Goal: Navigation & Orientation: Find specific page/section

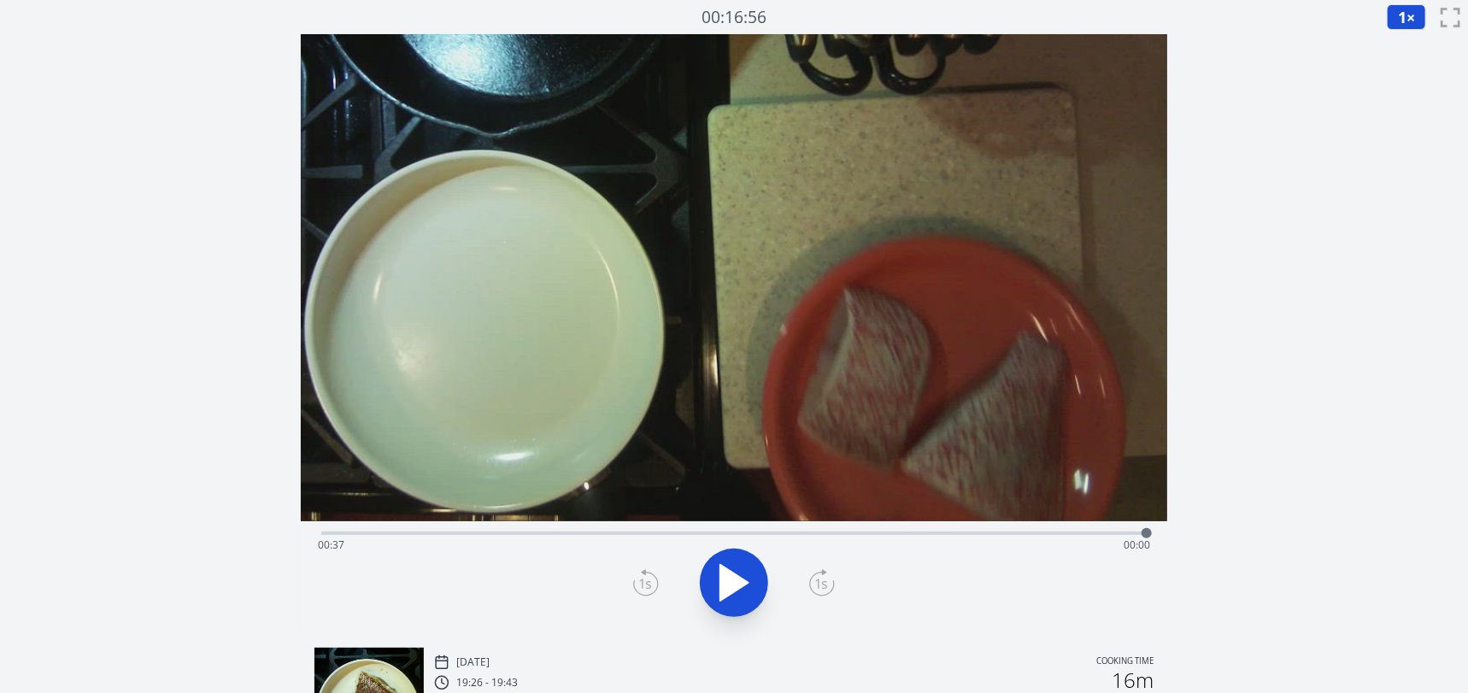
click at [605, 535] on div "Time elapsed: 00:37 Time remaining: 00:00" at bounding box center [734, 545] width 832 height 27
drag, startPoint x: 605, startPoint y: 535, endPoint x: 817, endPoint y: 538, distance: 212.0
click at [817, 538] on div at bounding box center [817, 533] width 10 height 10
click at [461, 534] on div "Time elapsed: 00:26 Time remaining: 00:12" at bounding box center [734, 545] width 832 height 27
click at [390, 535] on div "Time elapsed: 00:09 Time remaining: 00:29" at bounding box center [734, 545] width 832 height 27
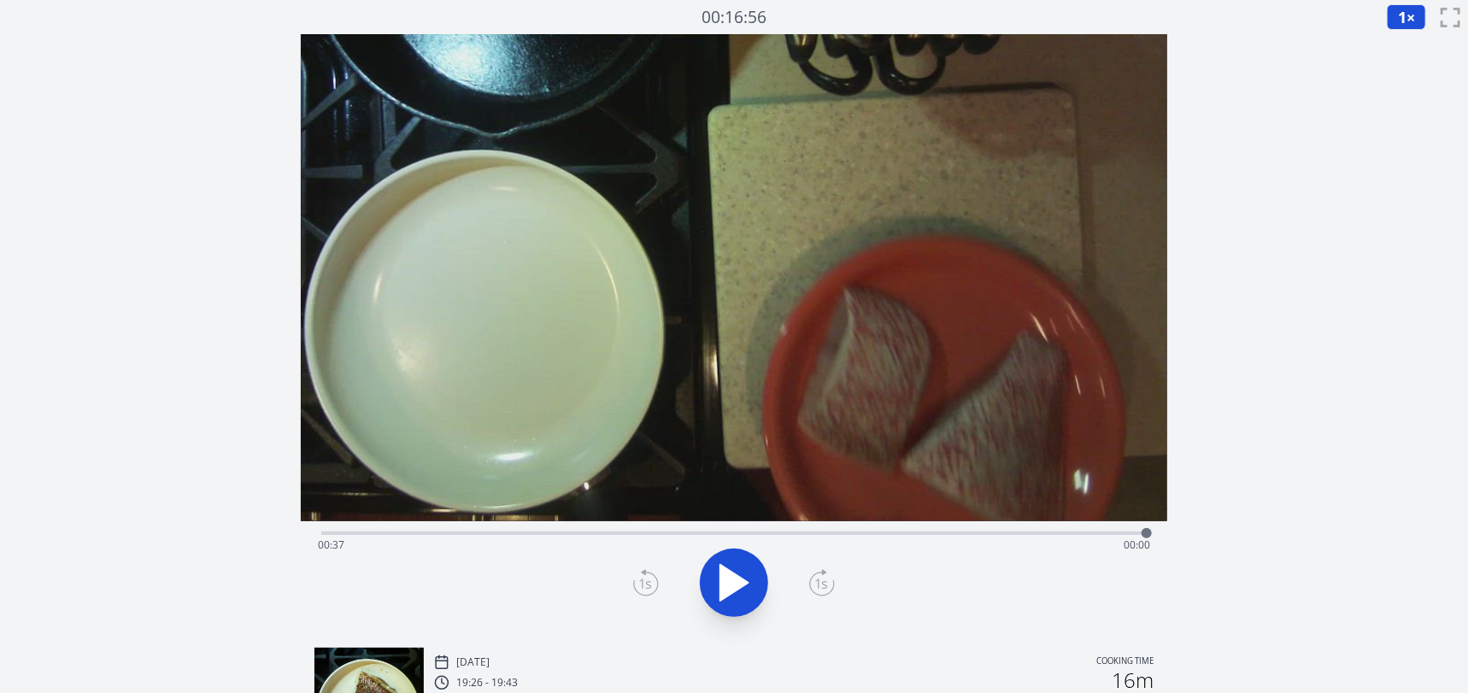
click at [715, 583] on icon at bounding box center [734, 583] width 48 height 48
drag, startPoint x: 691, startPoint y: 532, endPoint x: 550, endPoint y: 543, distance: 141.4
click at [550, 543] on div at bounding box center [549, 533] width 26 height 26
click at [850, 532] on div "Time elapsed: 00:24 Time remaining: 00:13" at bounding box center [734, 545] width 832 height 27
drag, startPoint x: 850, startPoint y: 532, endPoint x: 675, endPoint y: 548, distance: 175.9
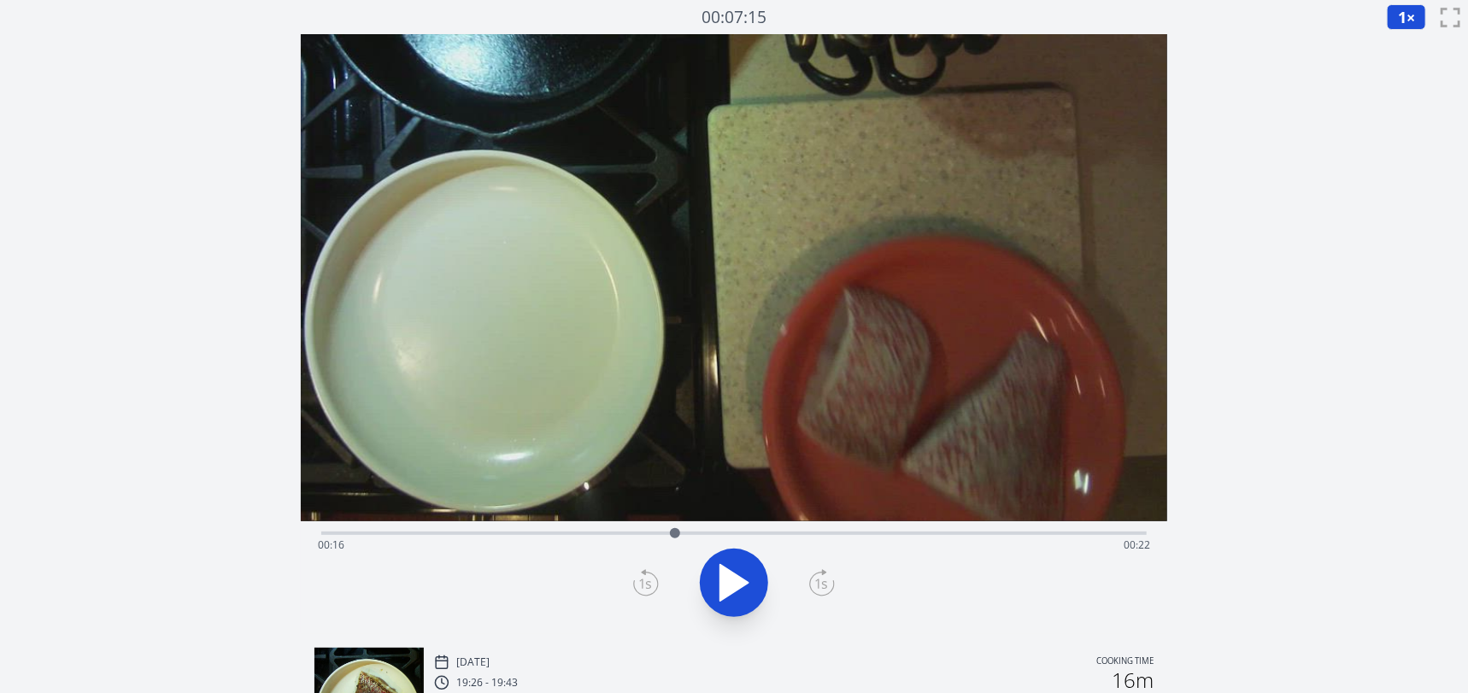
click at [675, 535] on div "Time elapsed: 00:16 Time remaining: 00:22" at bounding box center [734, 533] width 826 height 3
click at [439, 530] on div "Time elapsed: 00:37 Time remaining: 00:00" at bounding box center [734, 531] width 826 height 21
click at [391, 535] on div "Time elapsed: 00:05 Time remaining: 00:33" at bounding box center [734, 545] width 832 height 27
drag, startPoint x: 388, startPoint y: 532, endPoint x: 546, endPoint y: 492, distance: 163.1
click at [546, 492] on div "Time elapsed: 00:10 Time remaining: 00:28" at bounding box center [734, 334] width 867 height 600
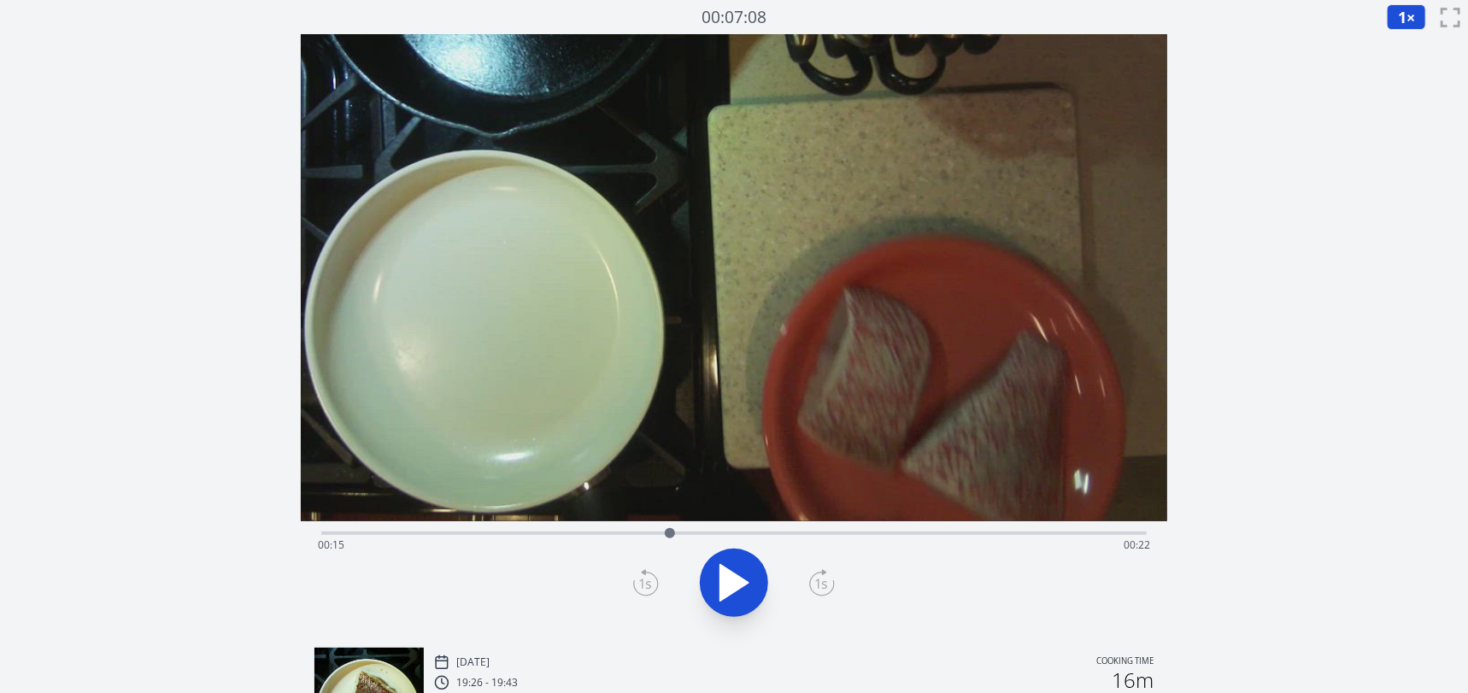
drag, startPoint x: 546, startPoint y: 532, endPoint x: 670, endPoint y: 514, distance: 125.3
click at [670, 514] on div "Time elapsed: 00:15 Time remaining: 00:22" at bounding box center [734, 334] width 867 height 600
click at [456, 536] on div "Time elapsed: 00:15 Time remaining: 00:22" at bounding box center [734, 545] width 832 height 27
drag, startPoint x: 455, startPoint y: 534, endPoint x: 378, endPoint y: 551, distance: 78.8
click at [378, 535] on div "Time elapsed: 00:02 Time remaining: 00:35" at bounding box center [734, 533] width 826 height 3
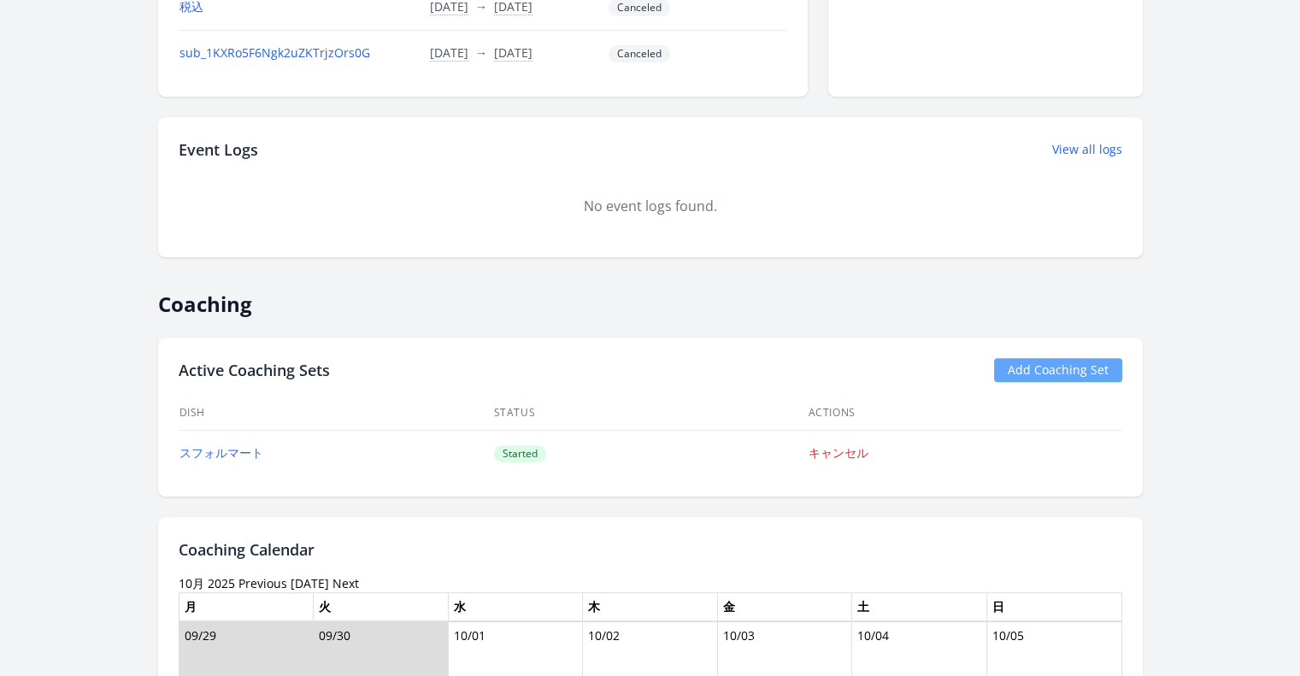
scroll to position [769, 0]
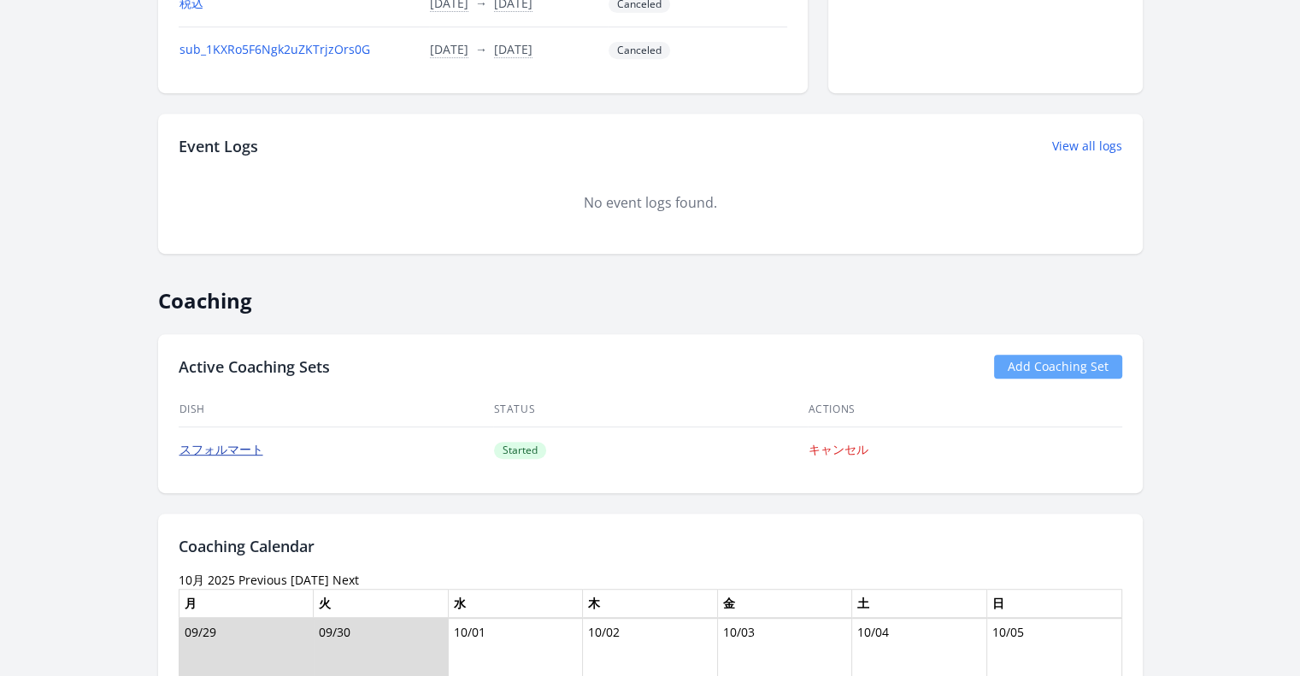
click at [251, 441] on link "スフォルマート" at bounding box center [221, 449] width 84 height 16
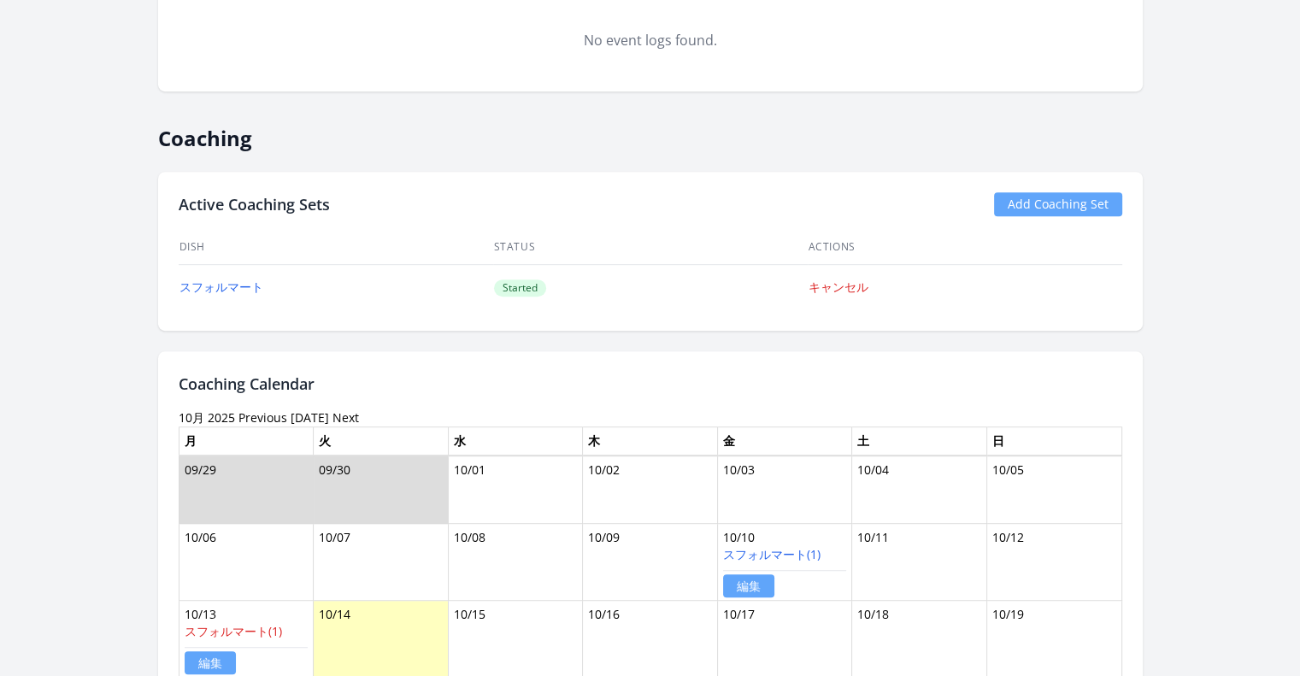
scroll to position [1026, 0]
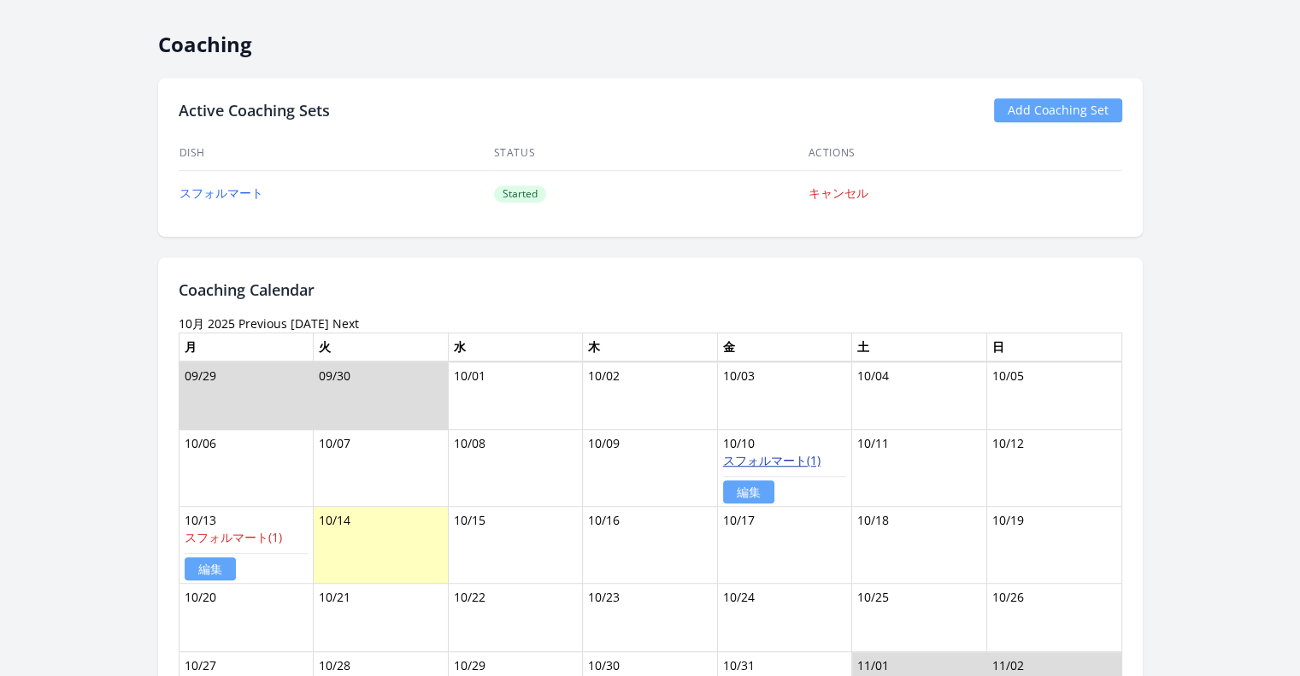
click at [745, 454] on link "スフォルマート(1)" at bounding box center [771, 460] width 97 height 16
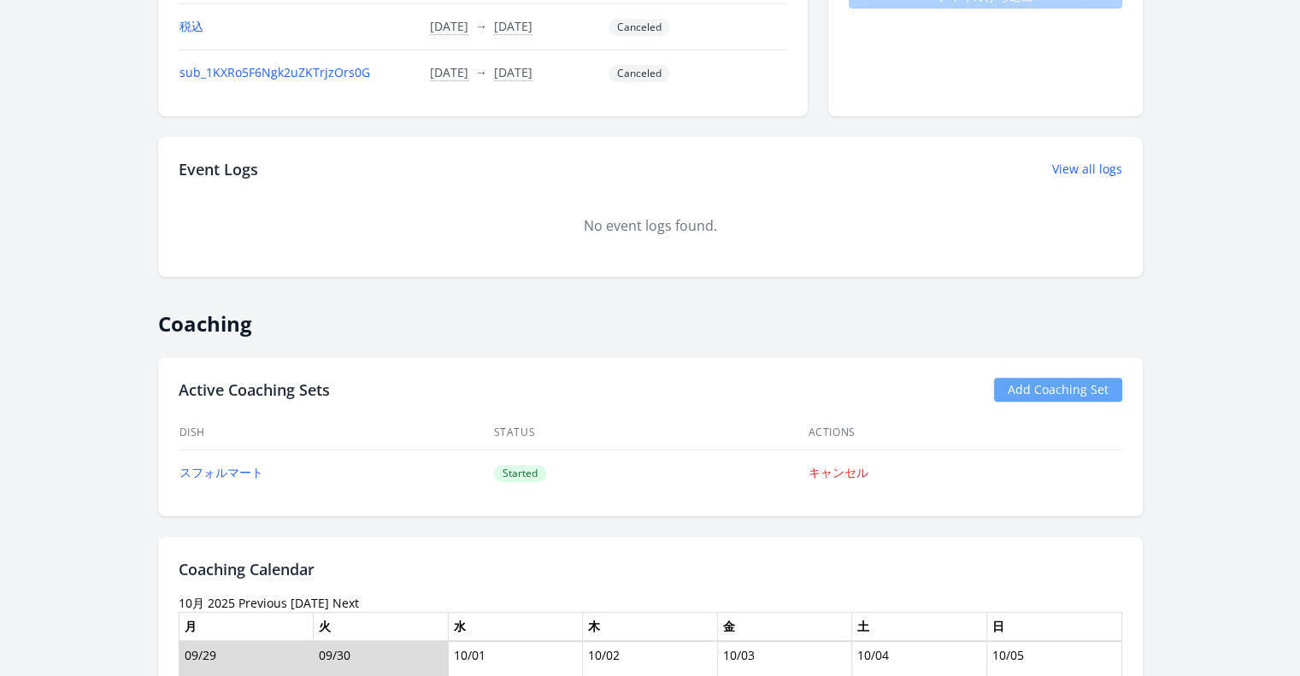
scroll to position [855, 0]
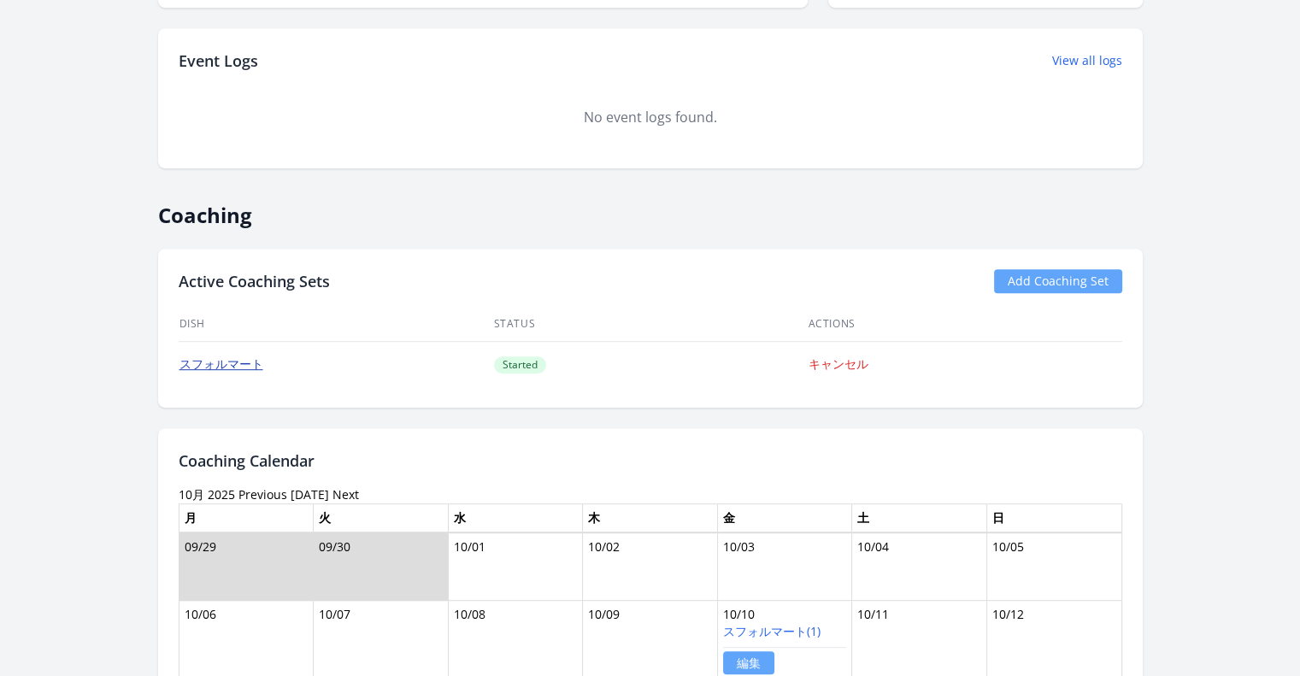
click at [262, 356] on link "スフォルマート" at bounding box center [221, 364] width 84 height 16
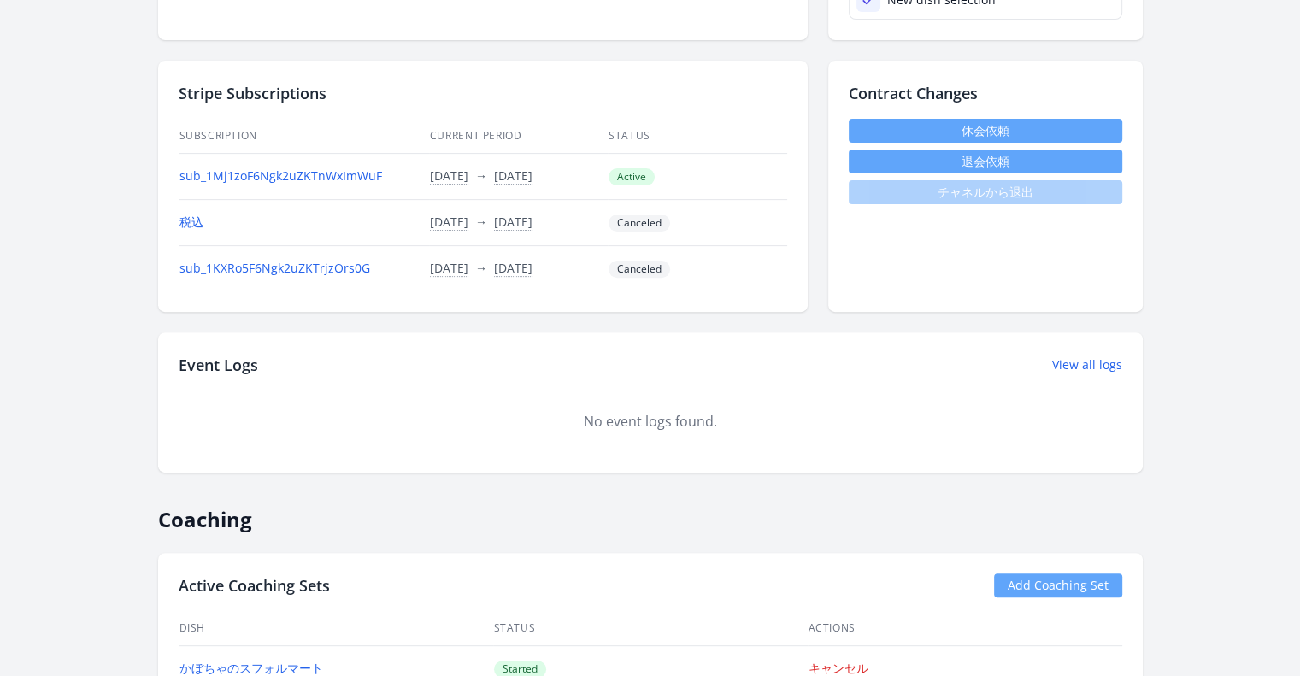
scroll to position [426, 0]
